Goal: Check status: Check status

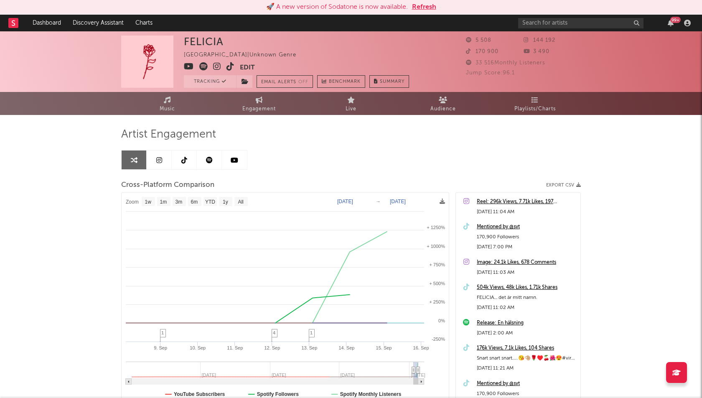
select select "1w"
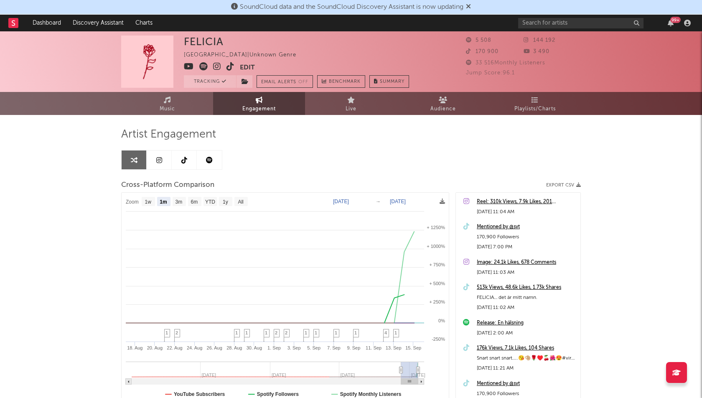
select select "1m"
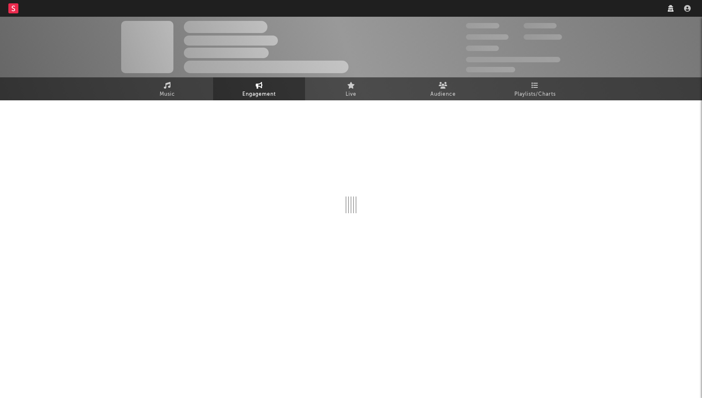
select select "1w"
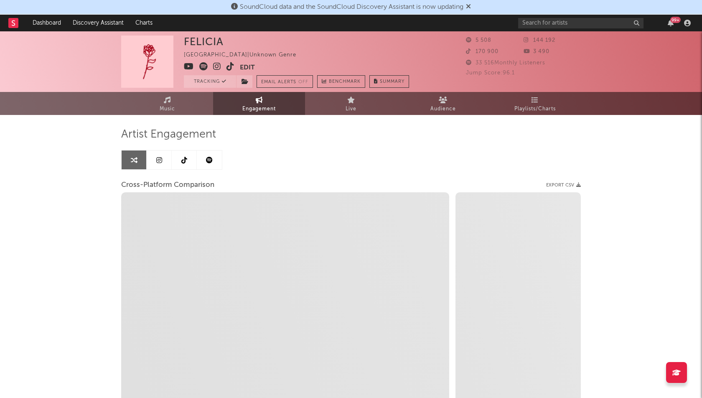
select select "1m"
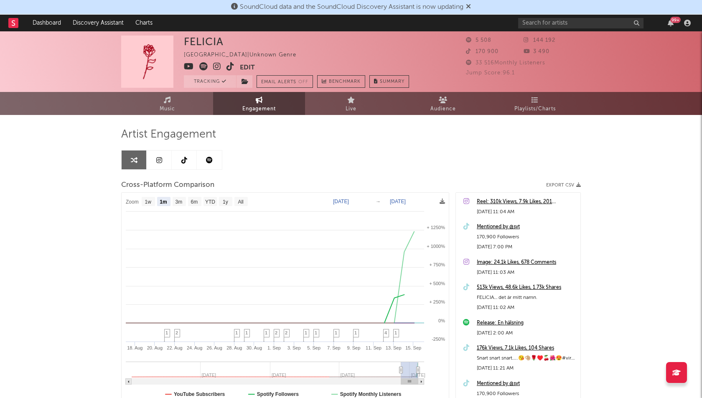
select select "1m"
click at [183, 163] on link at bounding box center [184, 159] width 25 height 19
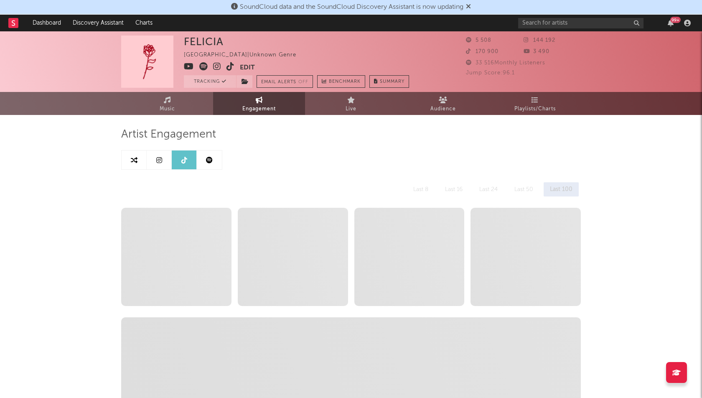
select select "1w"
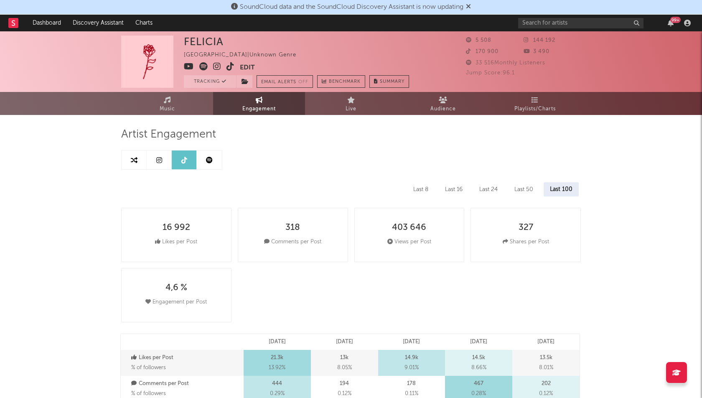
click at [407, 185] on div "Last 8" at bounding box center [421, 189] width 28 height 14
click at [159, 160] on icon at bounding box center [159, 160] width 6 height 7
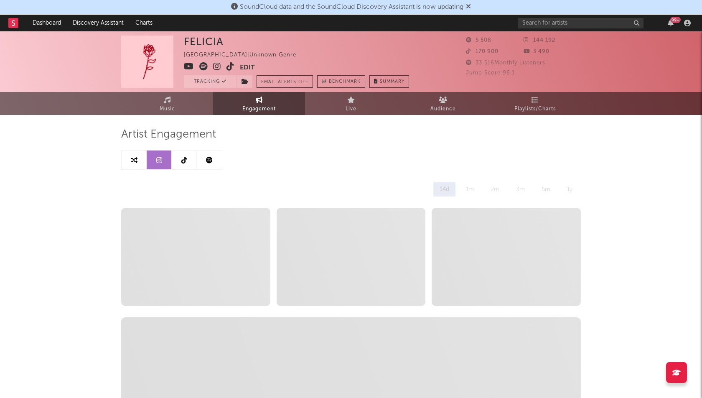
select select "1w"
